Goal: Check status: Check status

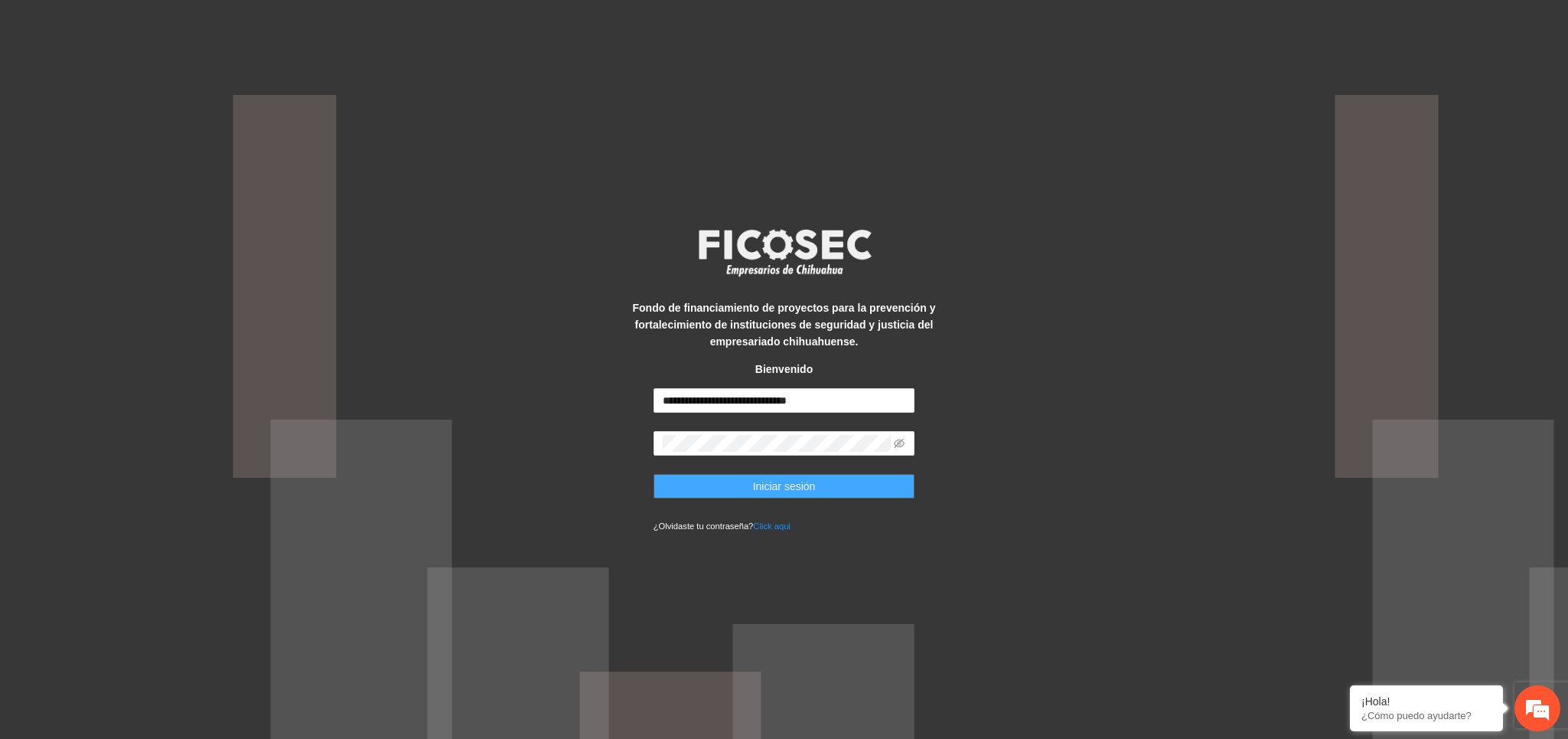
click at [716, 485] on button "Iniciar sesión" at bounding box center [784, 486] width 261 height 25
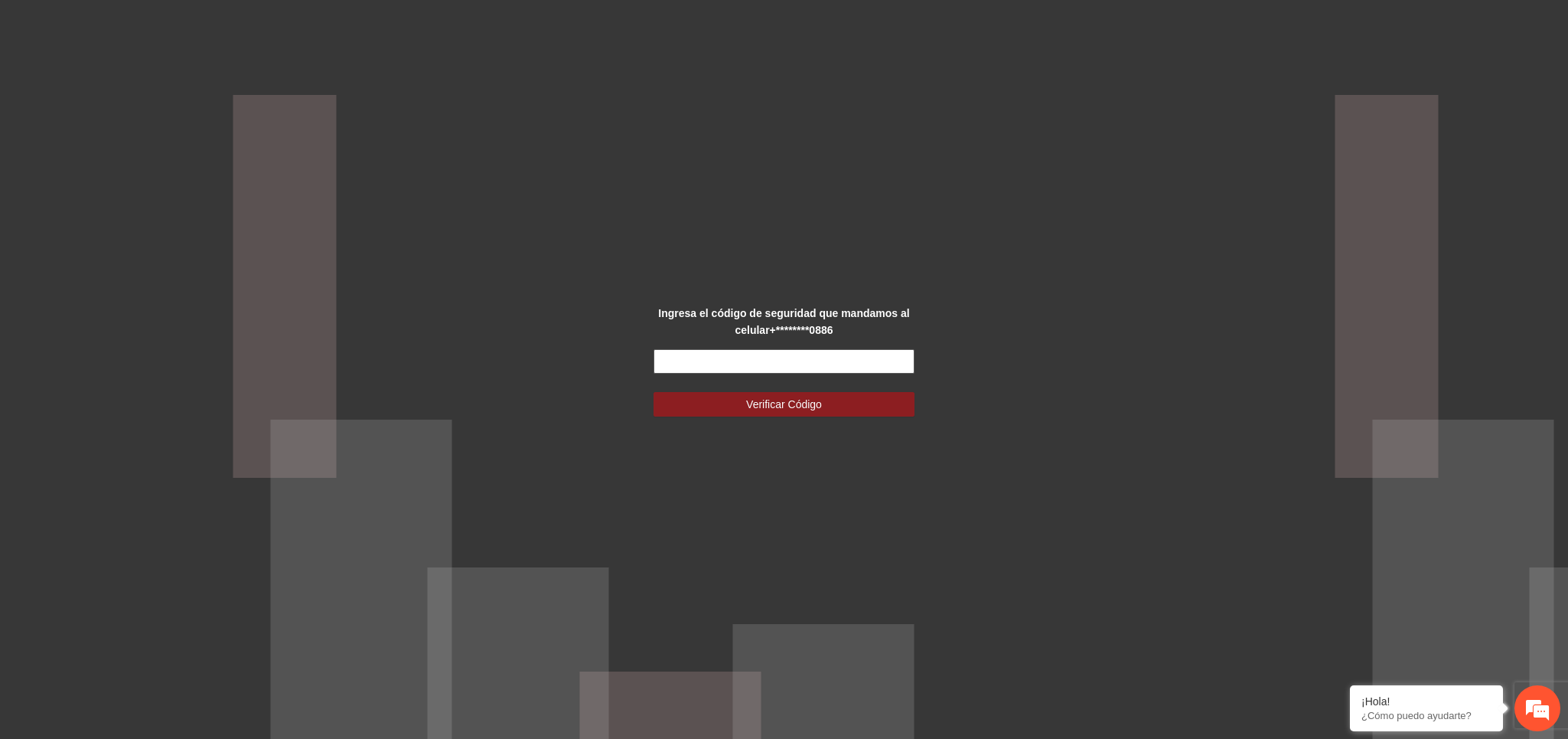
click at [882, 355] on input "text" at bounding box center [784, 362] width 261 height 25
type input "******"
click at [836, 402] on button "Verificar Código" at bounding box center [784, 405] width 261 height 25
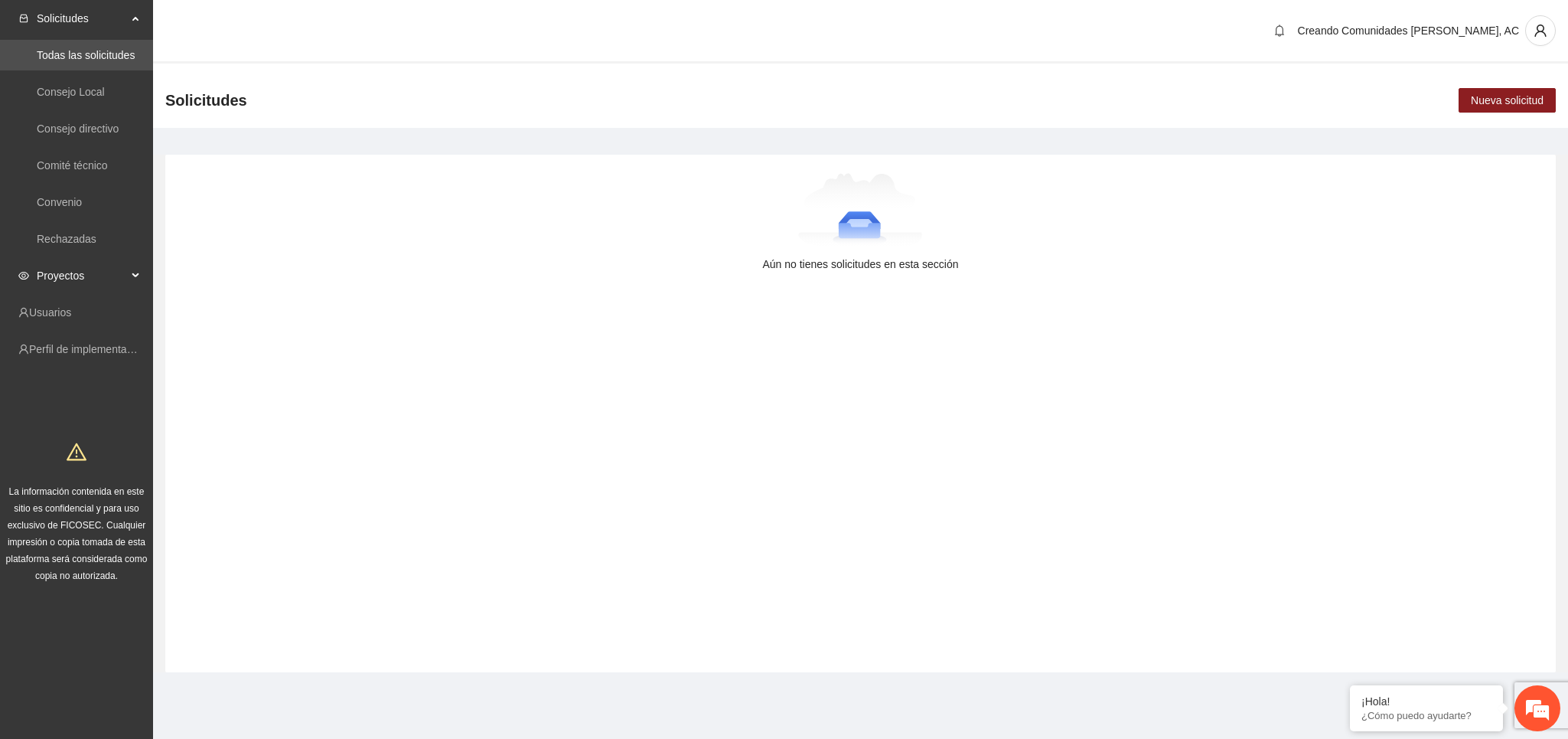
click at [56, 277] on span "Proyectos" at bounding box center [81, 276] width 91 height 31
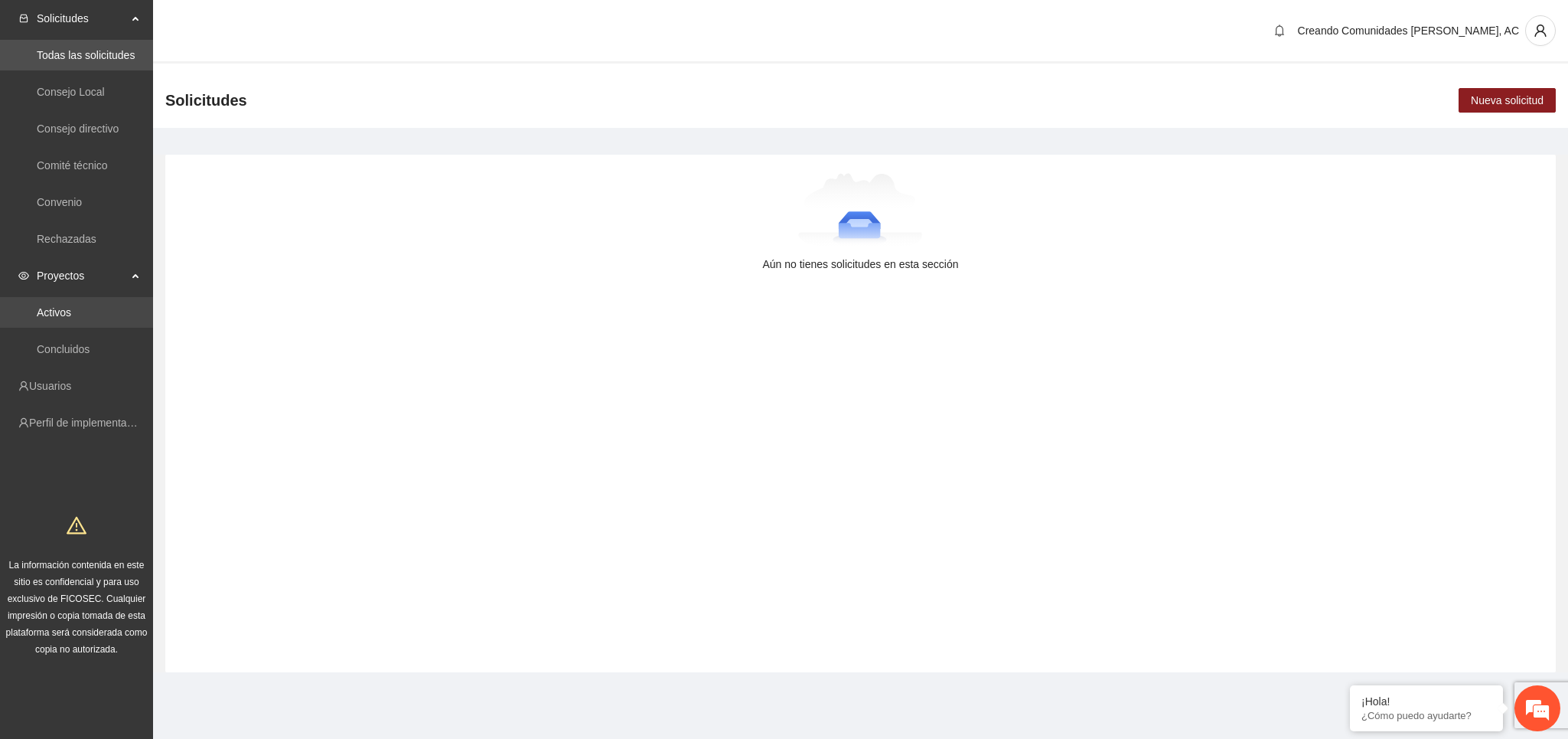
click at [72, 310] on link "Activos" at bounding box center [53, 312] width 34 height 12
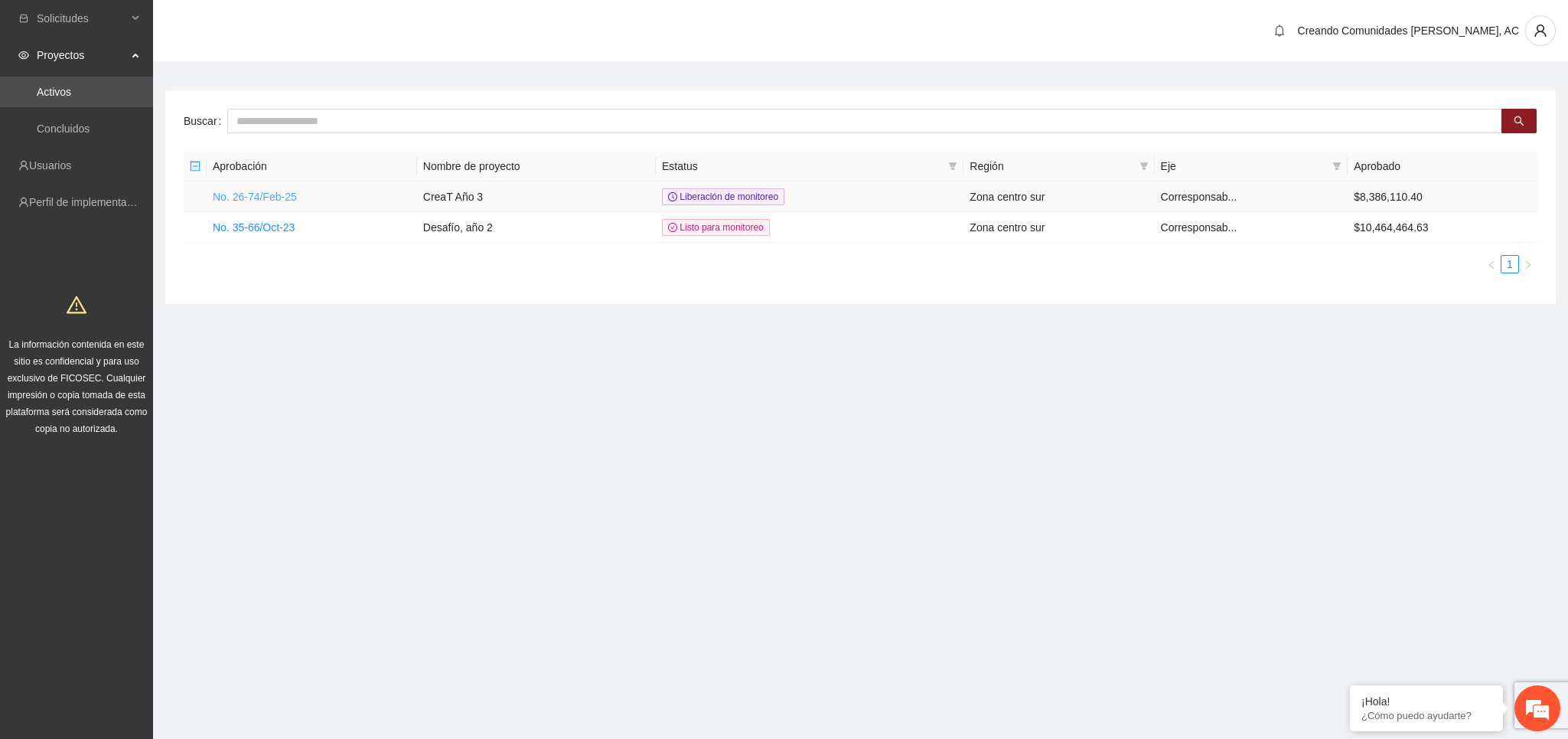
click at [245, 200] on link "No. 26-74/Feb-25" at bounding box center [255, 197] width 84 height 12
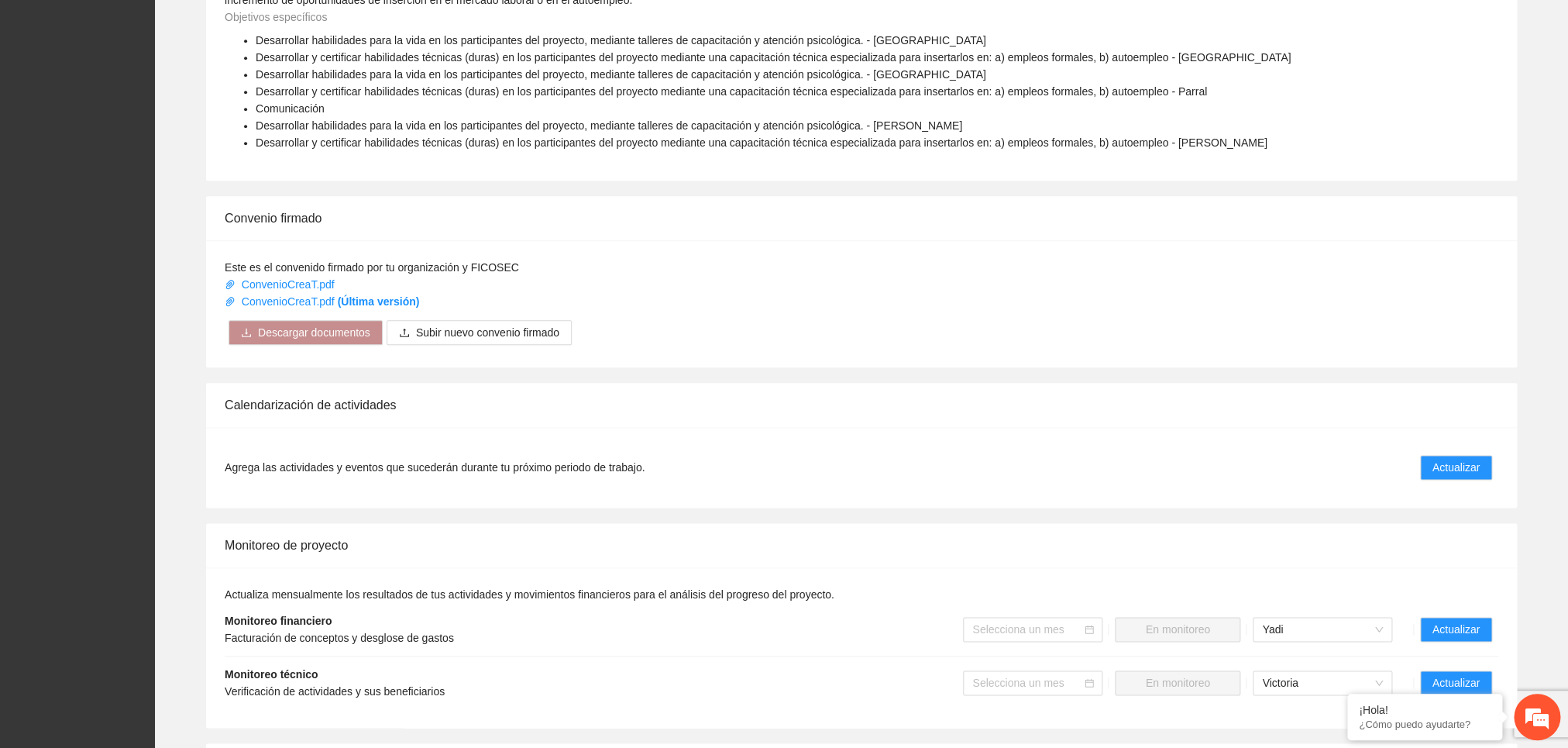
scroll to position [837, 0]
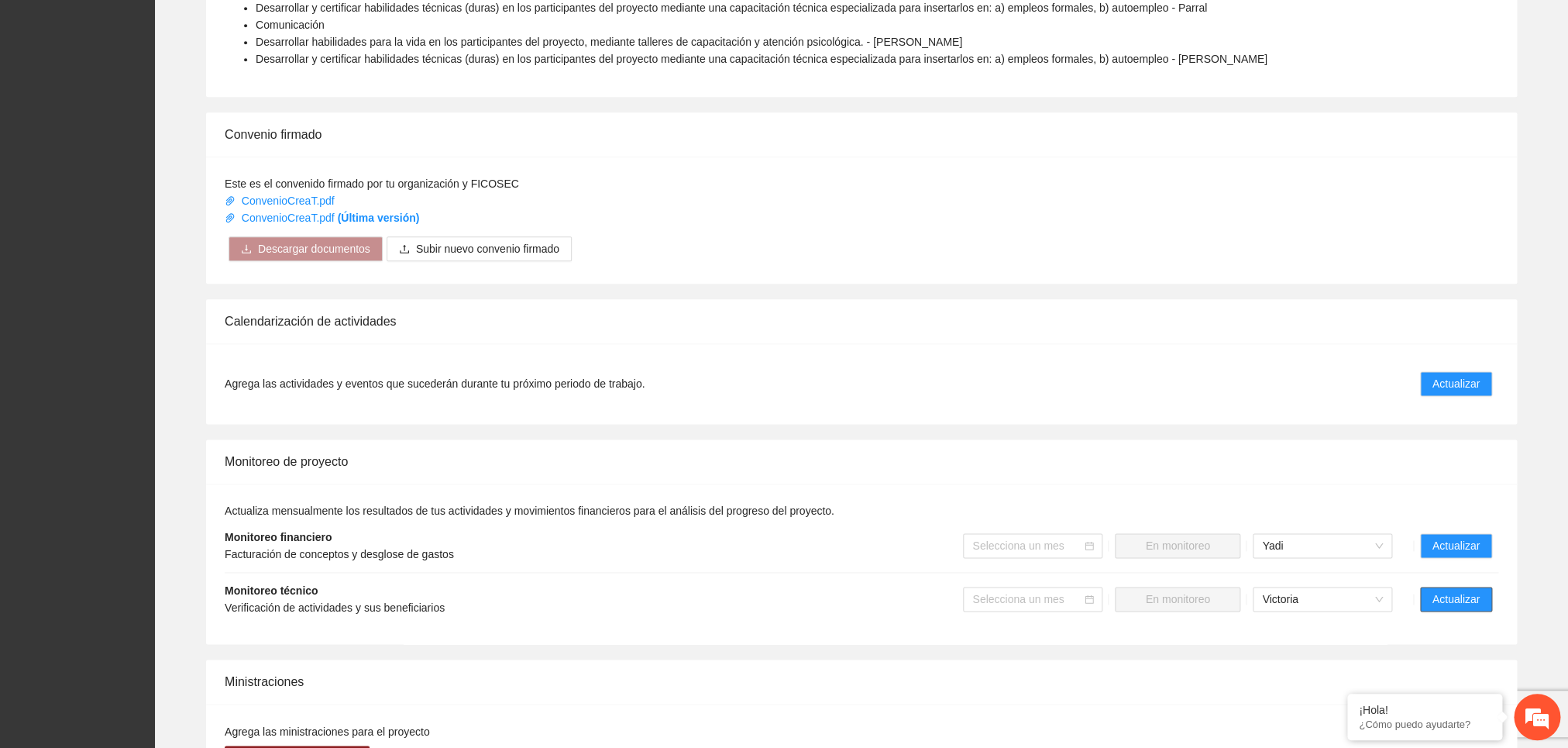
click at [1459, 608] on span "Actualizar" at bounding box center [1456, 599] width 47 height 17
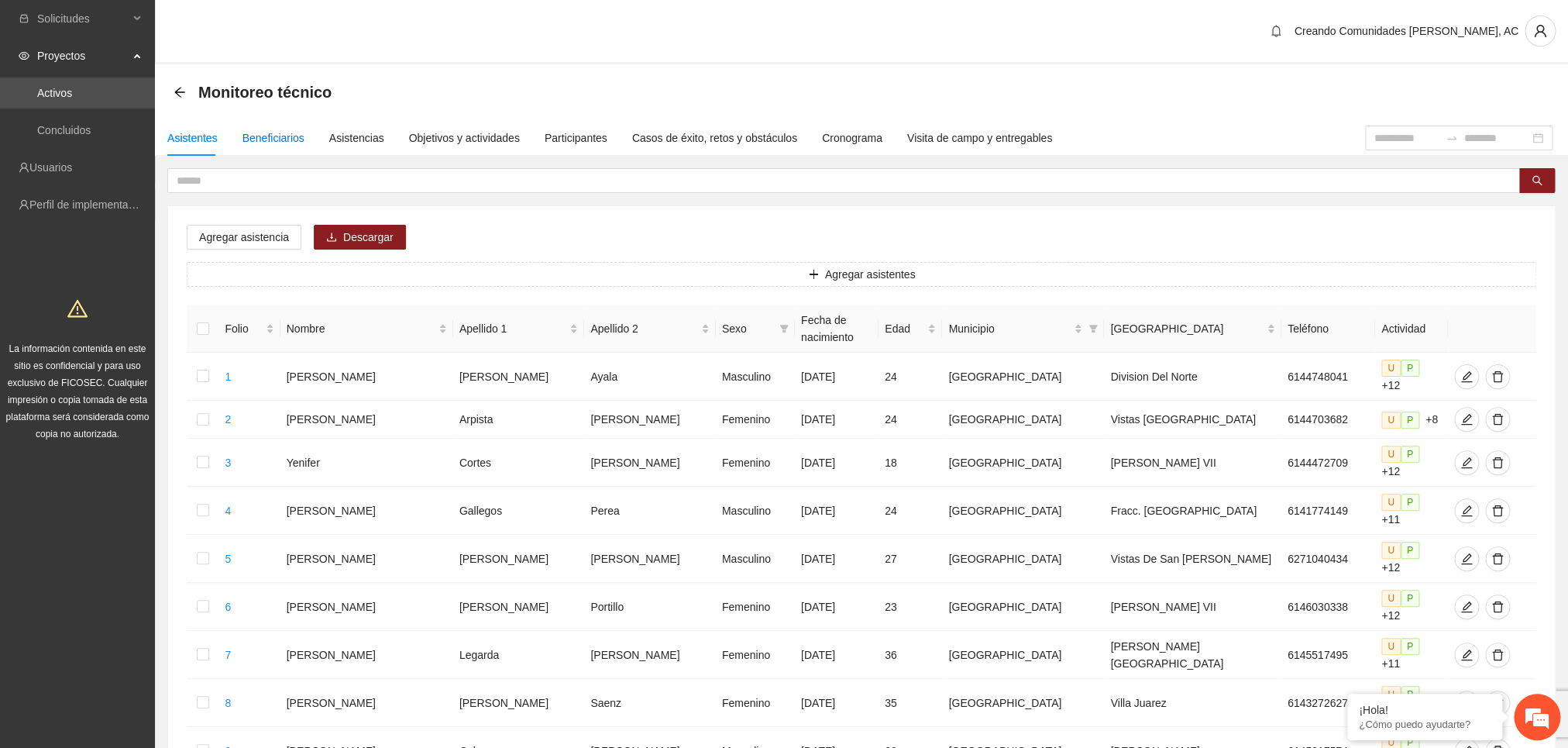
click at [258, 136] on div "Beneficiarios" at bounding box center [273, 138] width 62 height 17
